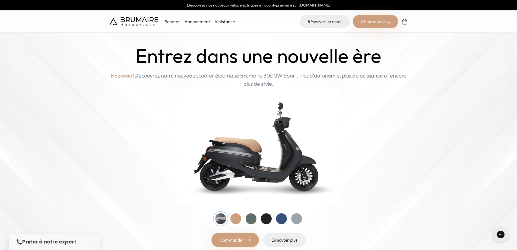
click at [192, 21] on link "Abonnement" at bounding box center [198, 21] width 26 height 5
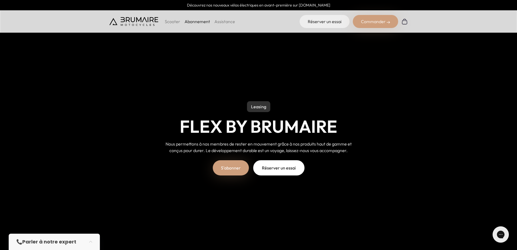
click at [172, 23] on p "Scooter" at bounding box center [172, 21] width 15 height 7
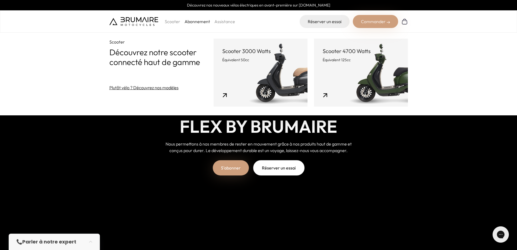
click at [269, 79] on link "Scooter 3000 Watts Équivalent 50cc" at bounding box center [261, 73] width 94 height 68
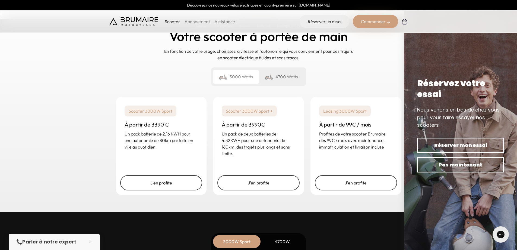
scroll to position [1304, 0]
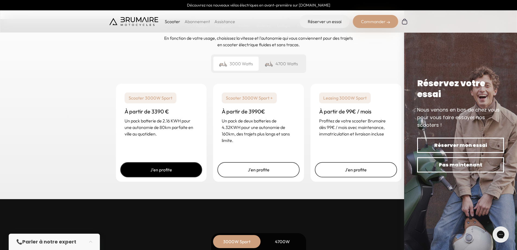
click at [173, 170] on link "J'en profite" at bounding box center [161, 169] width 82 height 15
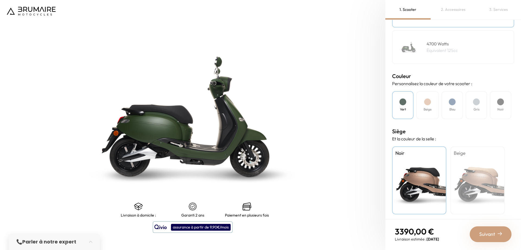
scroll to position [115, 0]
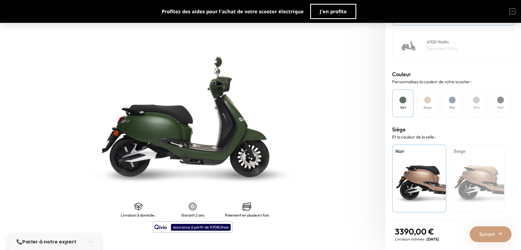
click at [499, 237] on div "Suivant" at bounding box center [491, 234] width 42 height 16
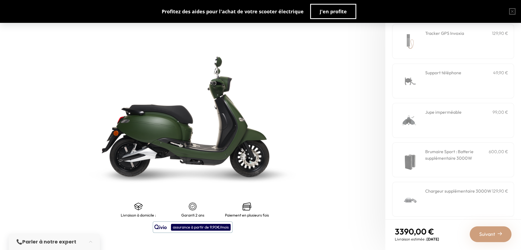
scroll to position [144, 0]
